Goal: Information Seeking & Learning: Learn about a topic

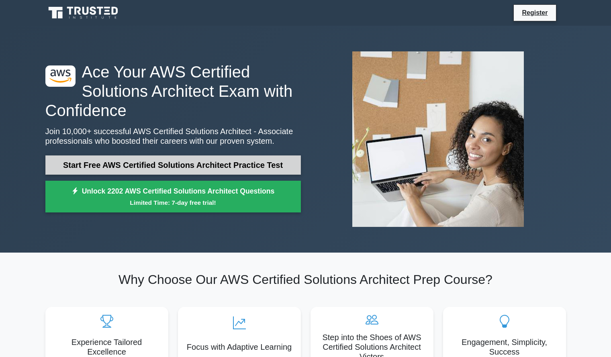
click at [129, 165] on link "Start Free AWS Certified Solutions Architect Practice Test" at bounding box center [173, 164] width 256 height 19
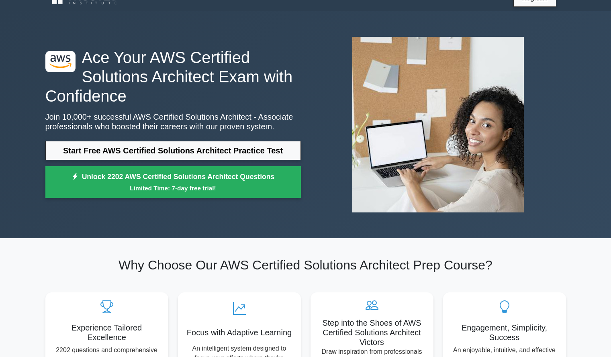
scroll to position [14, 0]
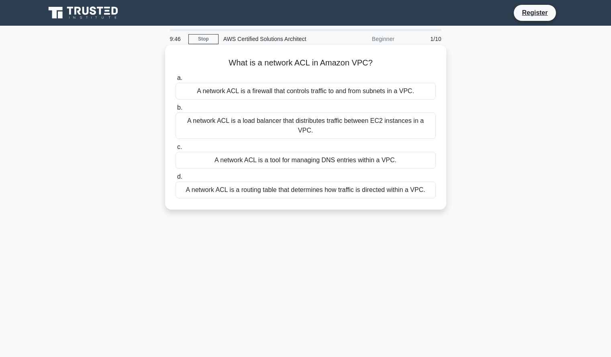
click at [311, 99] on div "A network ACL is a firewall that controls traffic to and from subnets in a VPC." at bounding box center [306, 91] width 260 height 17
click at [176, 81] on input "a. A network ACL is a firewall that controls traffic to and from subnets in a V…" at bounding box center [176, 78] width 0 height 5
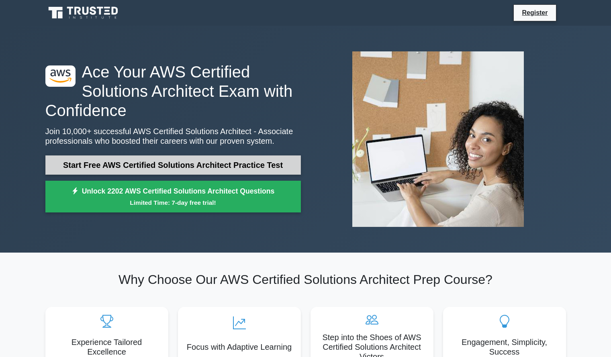
click at [205, 160] on link "Start Free AWS Certified Solutions Architect Practice Test" at bounding box center [173, 164] width 256 height 19
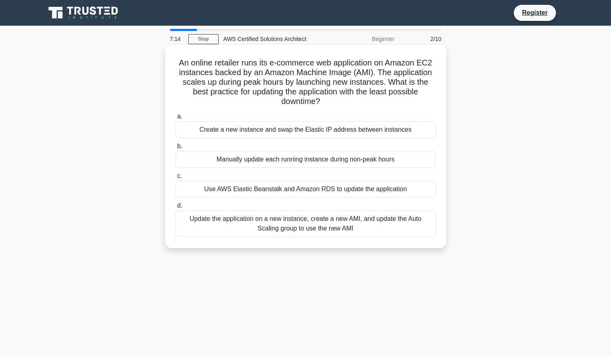
click at [381, 231] on div "Update the application on a new instance, create a new AMI, and update the Auto…" at bounding box center [306, 224] width 260 height 27
click at [176, 209] on input "d. Update the application on a new instance, create a new AMI, and update the A…" at bounding box center [176, 205] width 0 height 5
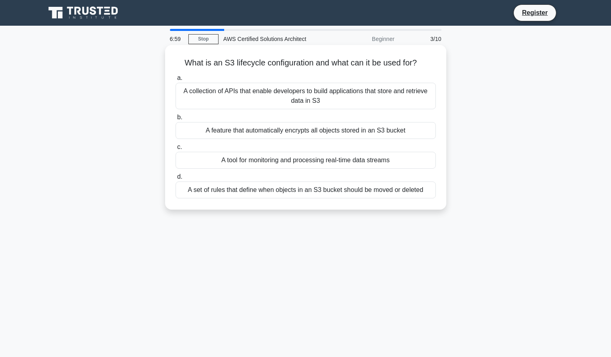
click at [301, 192] on div "A set of rules that define when objects in an S3 bucket should be moved or dele…" at bounding box center [306, 190] width 260 height 17
click at [176, 180] on input "d. A set of rules that define when objects in an S3 bucket should be moved or d…" at bounding box center [176, 176] width 0 height 5
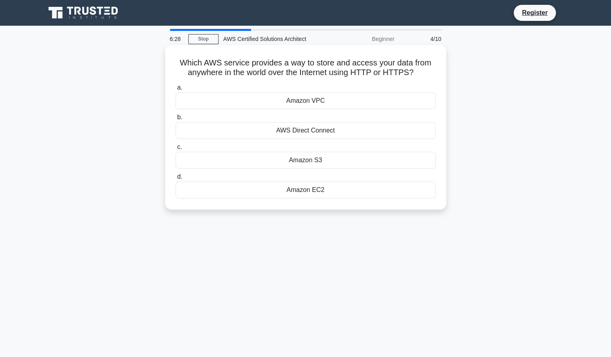
click at [305, 165] on div "Amazon S3" at bounding box center [306, 160] width 260 height 17
click at [176, 150] on input "c. Amazon S3" at bounding box center [176, 147] width 0 height 5
